Goal: Find contact information: Find contact information

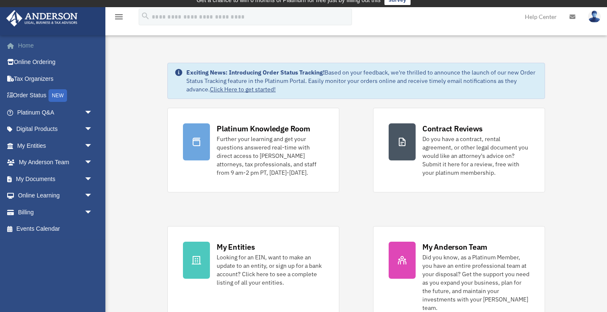
click at [28, 48] on link "Home" at bounding box center [56, 45] width 100 height 17
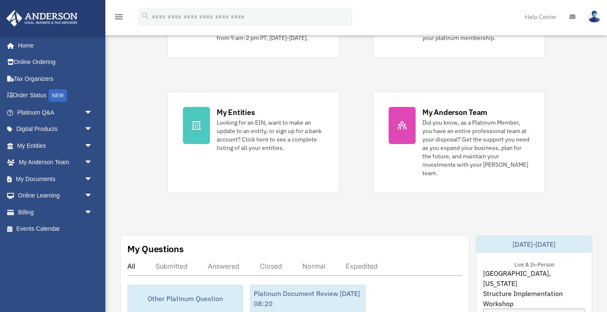
scroll to position [162, 0]
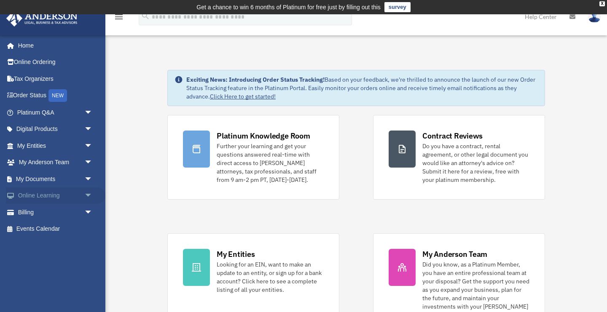
click at [43, 197] on link "Online Learning arrow_drop_down" at bounding box center [56, 196] width 100 height 17
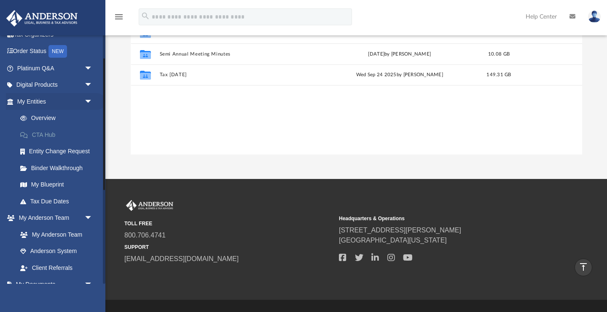
scroll to position [51, 0]
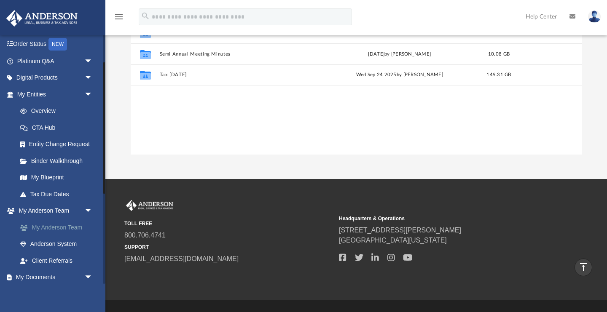
click at [61, 226] on link "My Anderson Team" at bounding box center [59, 227] width 94 height 17
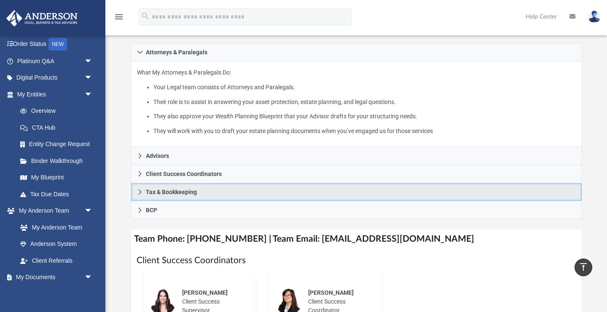
click at [193, 195] on span "Tax & Bookkeeping" at bounding box center [171, 192] width 51 height 6
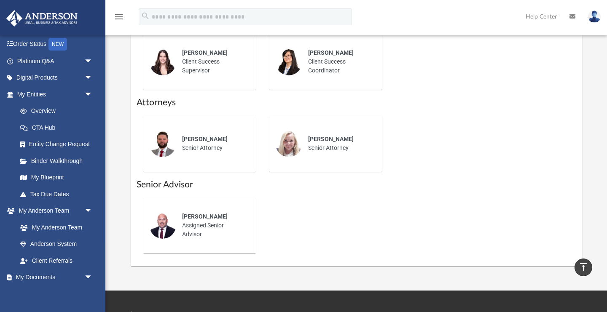
scroll to position [467, 0]
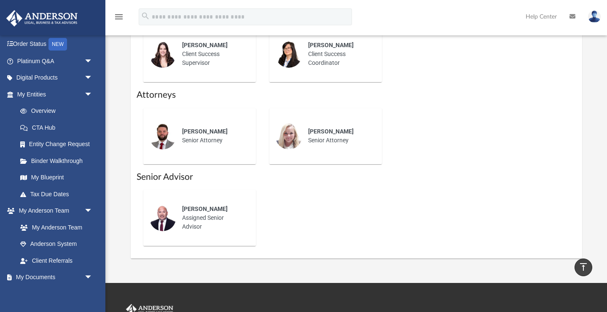
click at [215, 213] on span "Charles Hall" at bounding box center [205, 209] width 46 height 7
click at [191, 213] on span "Charles Hall" at bounding box center [205, 209] width 46 height 7
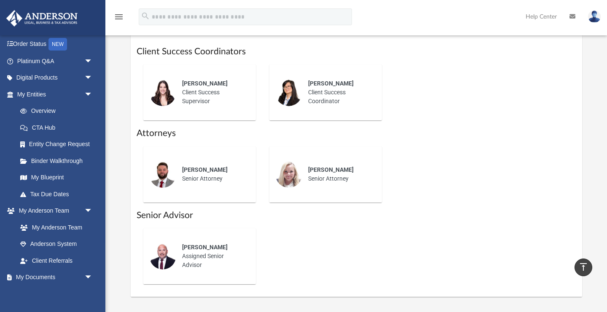
scroll to position [395, 0]
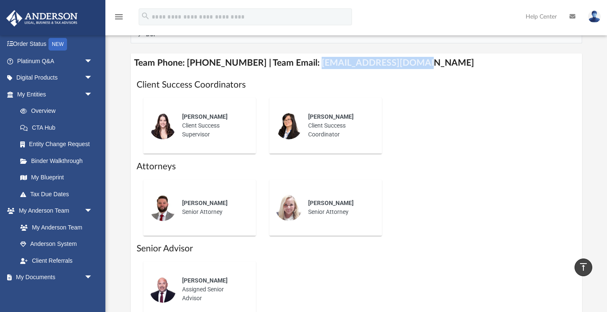
drag, startPoint x: 305, startPoint y: 73, endPoint x: 403, endPoint y: 72, distance: 97.8
click at [403, 72] on h4 "Team Phone: (725) 201-7371 | Team Email: myteam@andersonadvisors.com" at bounding box center [357, 63] width 452 height 19
click at [428, 73] on h4 "Team Phone: (725) 201-7371 | Team Email: myteam@andersonadvisors.com" at bounding box center [357, 63] width 452 height 19
copy h4 "myteam@andersonadvisors.com"
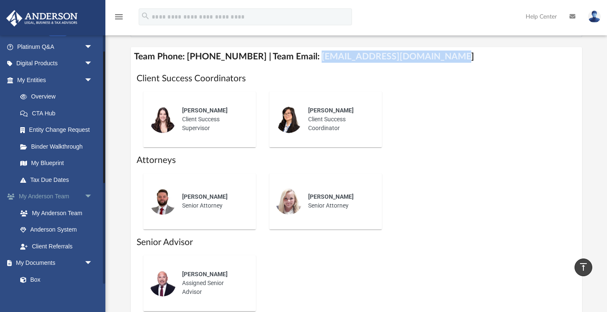
scroll to position [0, 0]
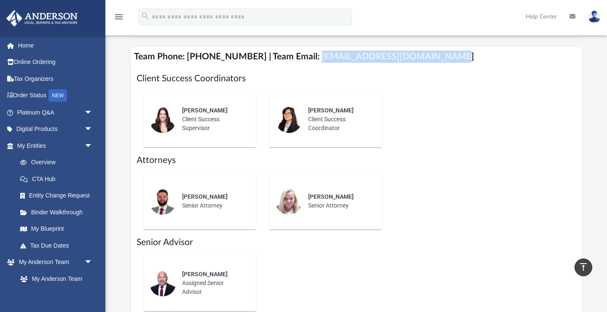
copy h4 "myteam@andersonadvisors.com"
